Goal: Entertainment & Leisure: Consume media (video, audio)

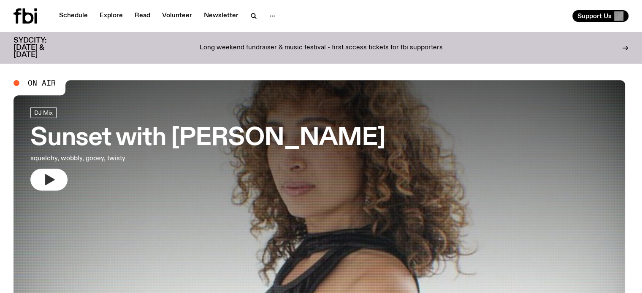
click at [59, 176] on button "button" at bounding box center [48, 180] width 37 height 22
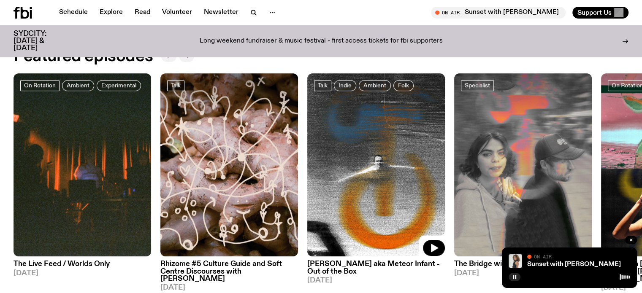
scroll to position [460, 0]
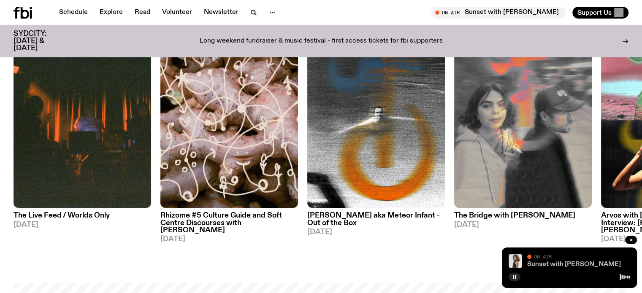
click at [542, 263] on link "Sunset with Tangela" at bounding box center [574, 264] width 94 height 7
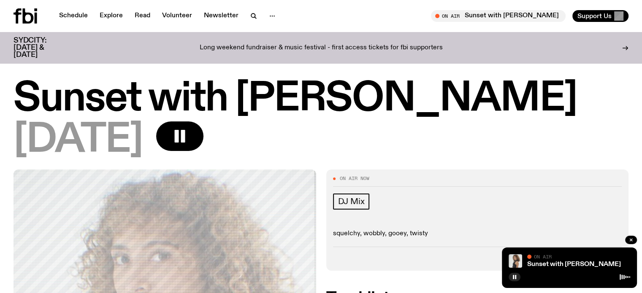
click at [508, 160] on div "Sunset with Tangela 28.08.25" at bounding box center [321, 124] width 642 height 89
click at [544, 262] on link "Sunset with Tangela" at bounding box center [574, 264] width 94 height 7
drag, startPoint x: 559, startPoint y: 251, endPoint x: 539, endPoint y: 227, distance: 31.1
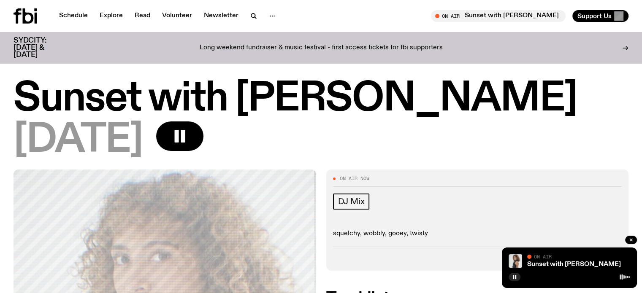
click at [471, 131] on div "[DATE]" at bounding box center [321, 141] width 615 height 38
click at [188, 133] on icon "button" at bounding box center [179, 136] width 17 height 17
click at [187, 136] on icon "button" at bounding box center [181, 137] width 12 height 14
click at [185, 137] on rect "button" at bounding box center [183, 136] width 4 height 13
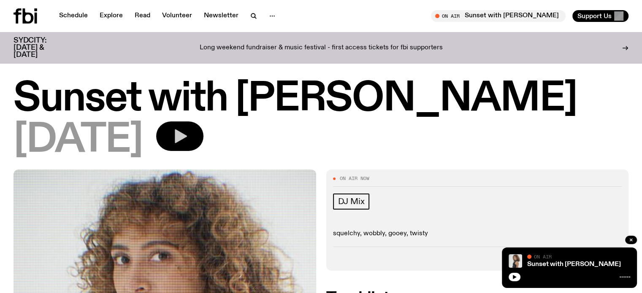
click at [187, 136] on icon "button" at bounding box center [181, 137] width 12 height 14
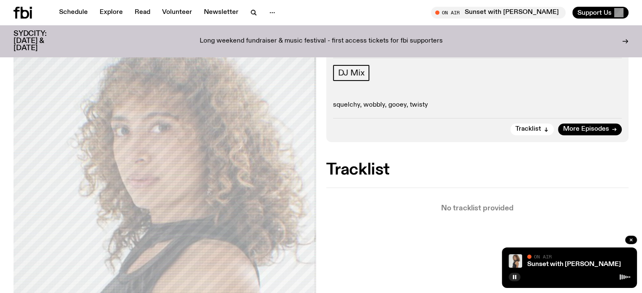
scroll to position [80, 0]
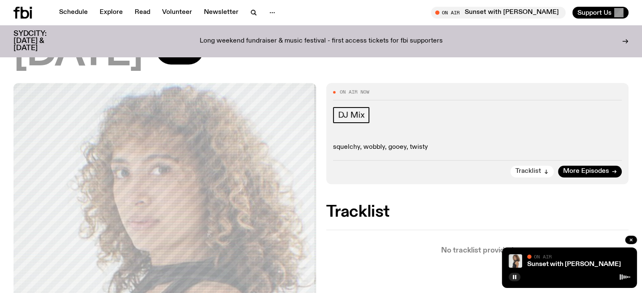
click at [536, 171] on span "Tracklist" at bounding box center [528, 171] width 26 height 6
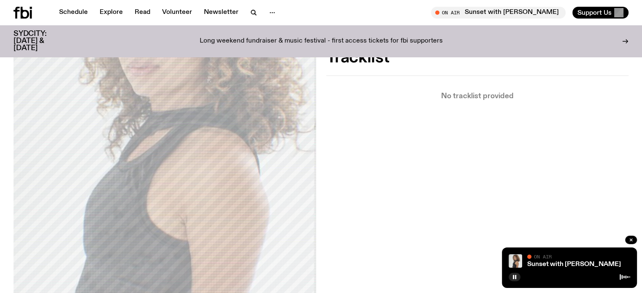
scroll to position [108, 0]
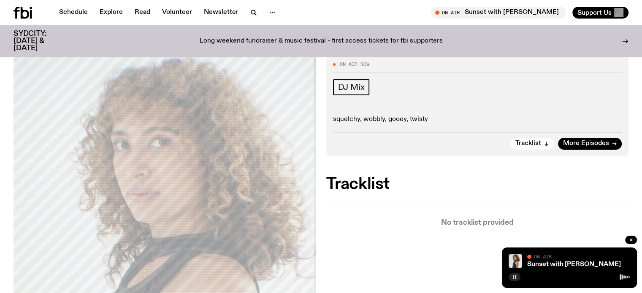
click at [514, 282] on div "Sunset with Tangela On Air On Air" at bounding box center [569, 268] width 135 height 41
drag, startPoint x: 514, startPoint y: 279, endPoint x: 518, endPoint y: 274, distance: 5.7
click at [514, 278] on icon "button" at bounding box center [514, 277] width 5 height 5
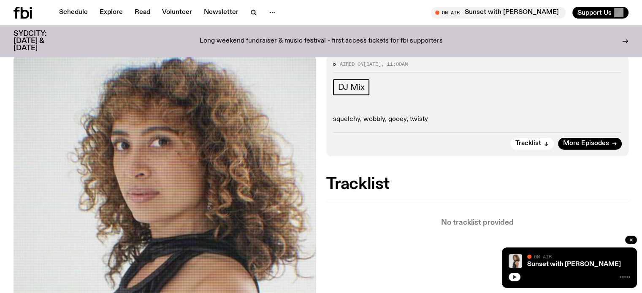
click at [513, 278] on icon "button" at bounding box center [515, 277] width 4 height 4
click at [514, 277] on icon "button" at bounding box center [515, 277] width 4 height 4
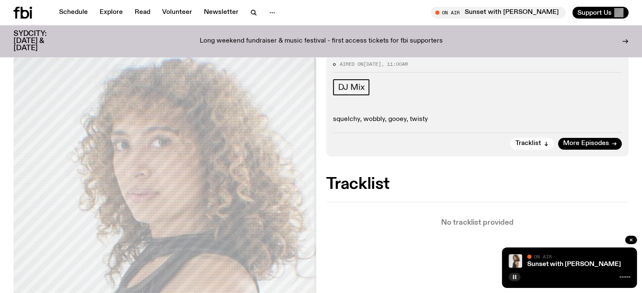
click at [515, 279] on rect "button" at bounding box center [515, 277] width 1 height 4
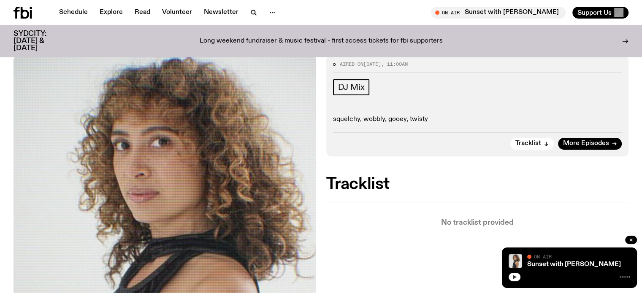
click at [513, 278] on icon "button" at bounding box center [515, 277] width 4 height 4
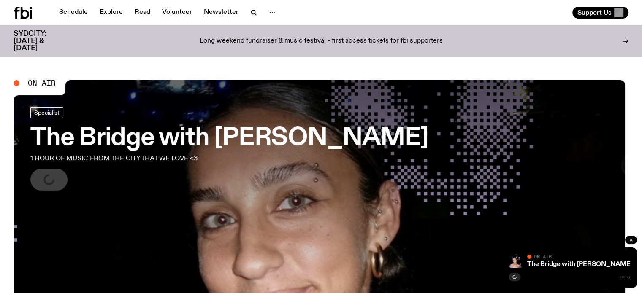
scroll to position [82, 0]
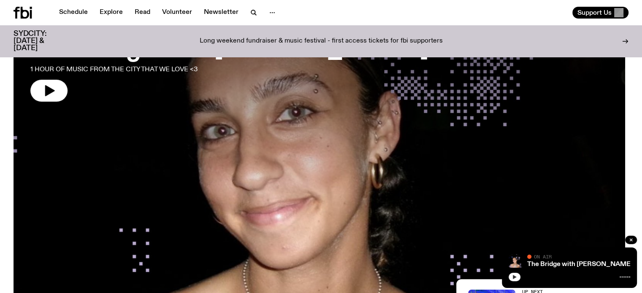
click at [512, 279] on icon "button" at bounding box center [514, 277] width 5 height 5
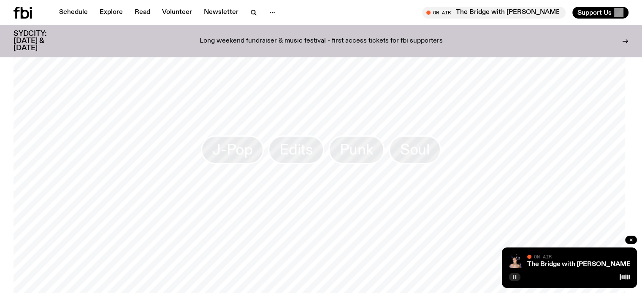
scroll to position [796, 0]
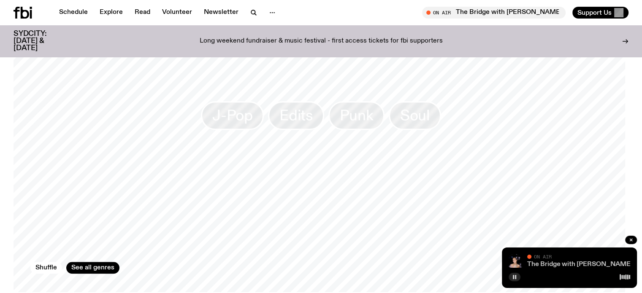
click at [530, 264] on link "The Bridge with [PERSON_NAME]" at bounding box center [580, 264] width 106 height 7
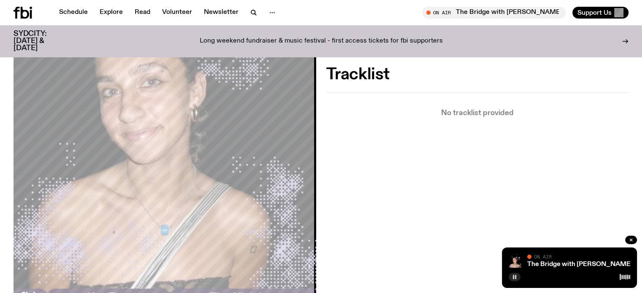
scroll to position [124, 0]
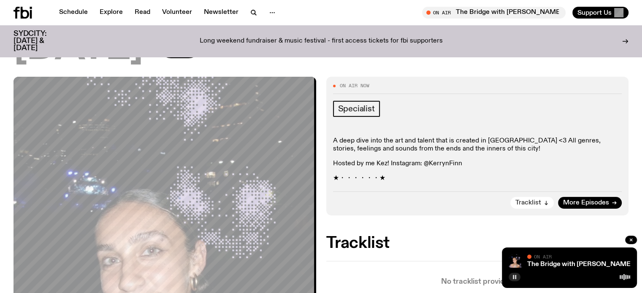
click at [539, 200] on span "Tracklist" at bounding box center [528, 203] width 26 height 6
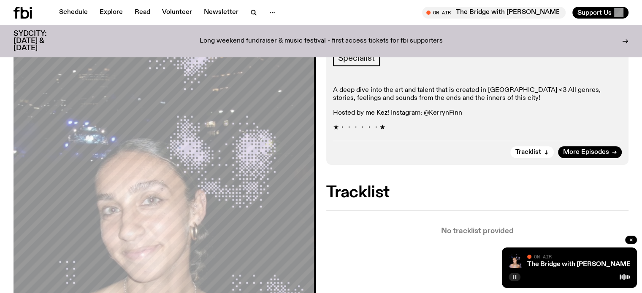
scroll to position [61, 0]
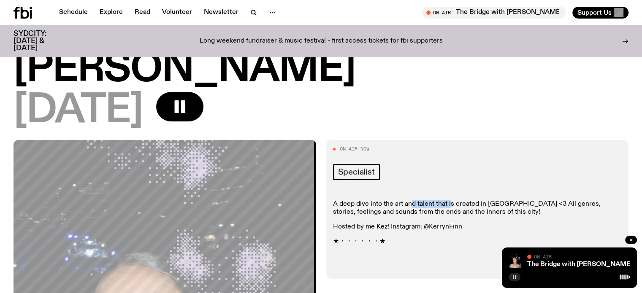
drag, startPoint x: 409, startPoint y: 167, endPoint x: 449, endPoint y: 167, distance: 39.7
click at [449, 200] on p "A deep dive into the art and talent that is created in [GEOGRAPHIC_DATA] <3 All…" at bounding box center [477, 208] width 289 height 16
